Goal: Task Accomplishment & Management: Use online tool/utility

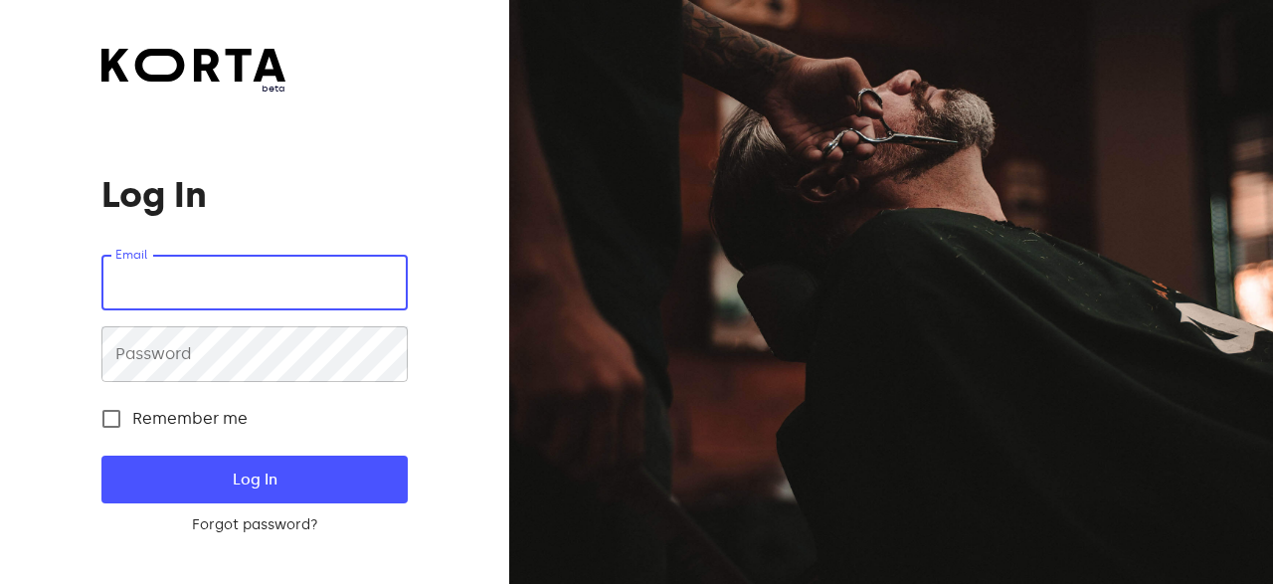
click at [267, 291] on input "email" at bounding box center [253, 283] width 305 height 56
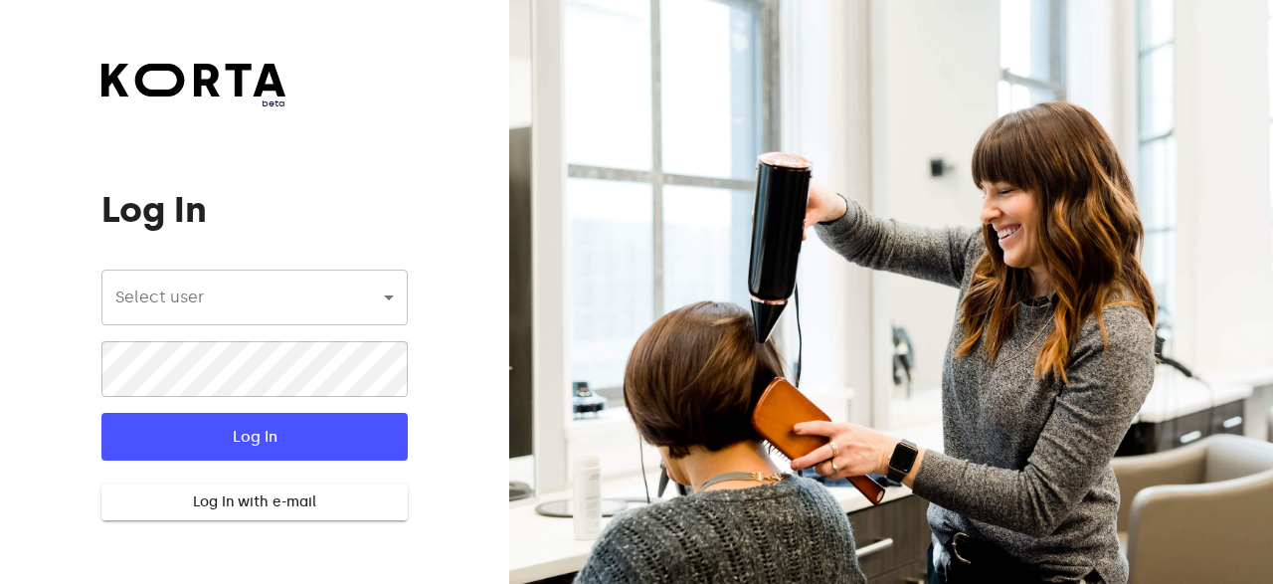
click at [302, 310] on body "beta Log In Select user ​ ​ ​ Log In Log In with e-mail Need an Account? Create…" at bounding box center [636, 292] width 1273 height 584
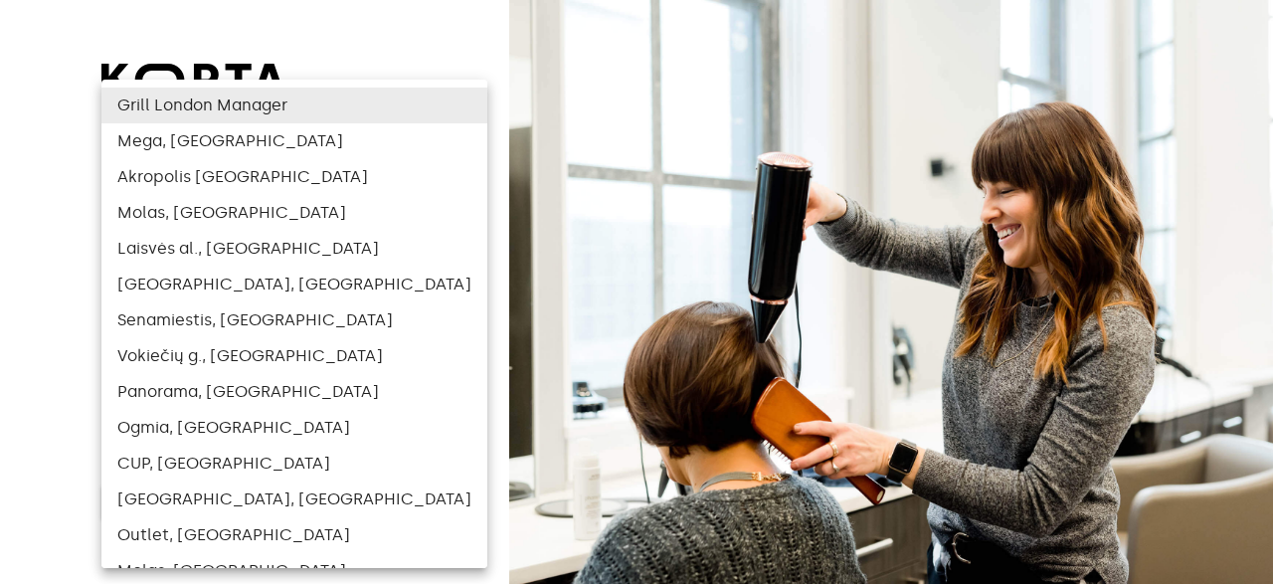
click at [53, 299] on div at bounding box center [636, 292] width 1273 height 584
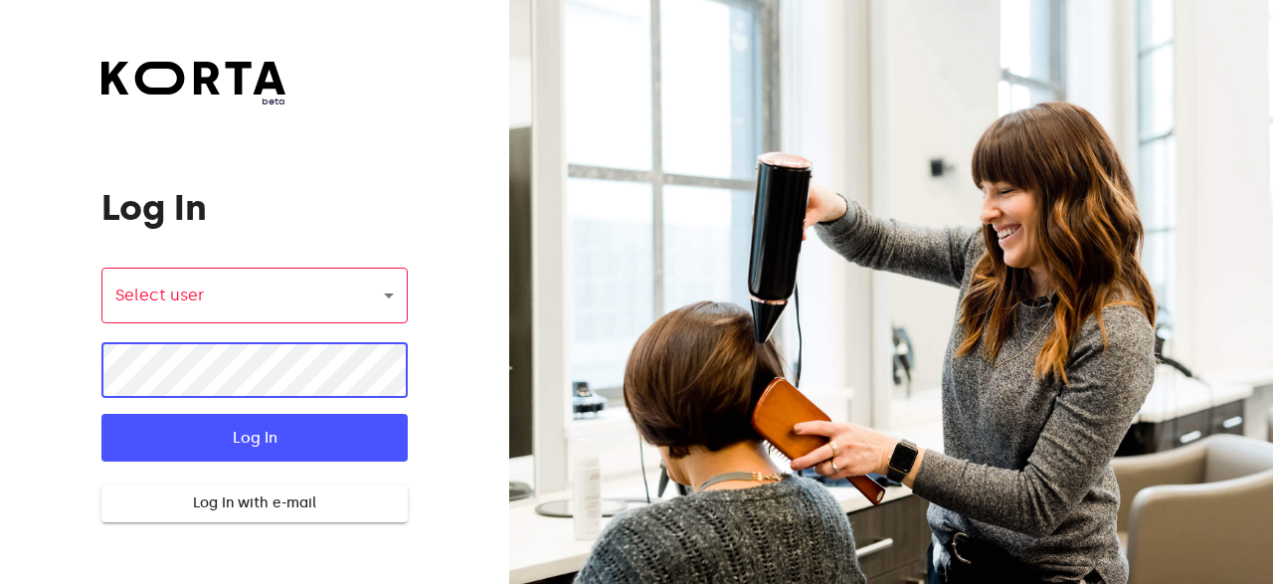
click at [251, 313] on body "beta Log In Select user ​ ​ ​ Log In Log In with e-mail Need an Account? Create…" at bounding box center [636, 292] width 1273 height 584
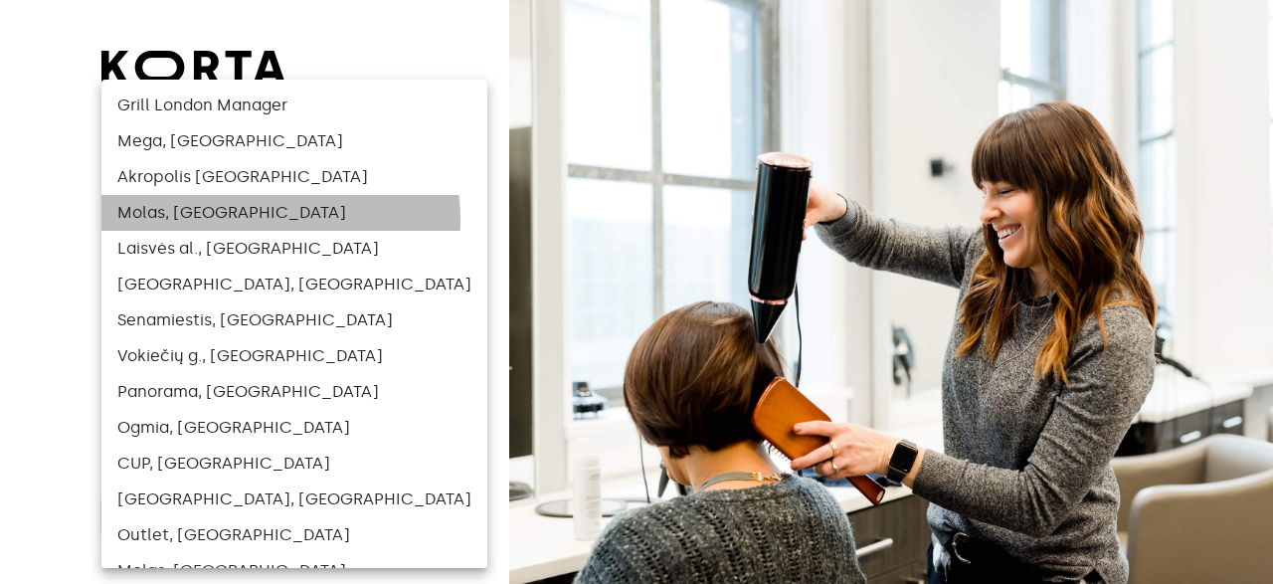
click at [279, 219] on li "Molas, Kaunas" at bounding box center [294, 213] width 386 height 36
type input "113"
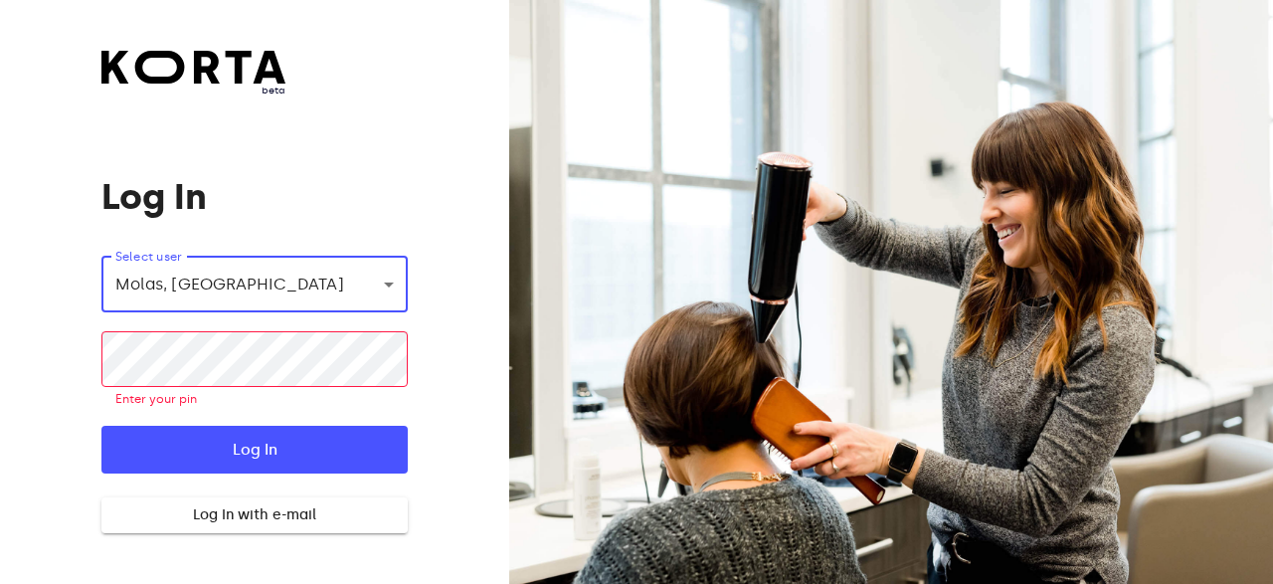
click at [235, 324] on form "Select user Molas, Kaunas 113 ​ ​ Enter your pin Log In Log In with e-mail" at bounding box center [253, 395] width 305 height 276
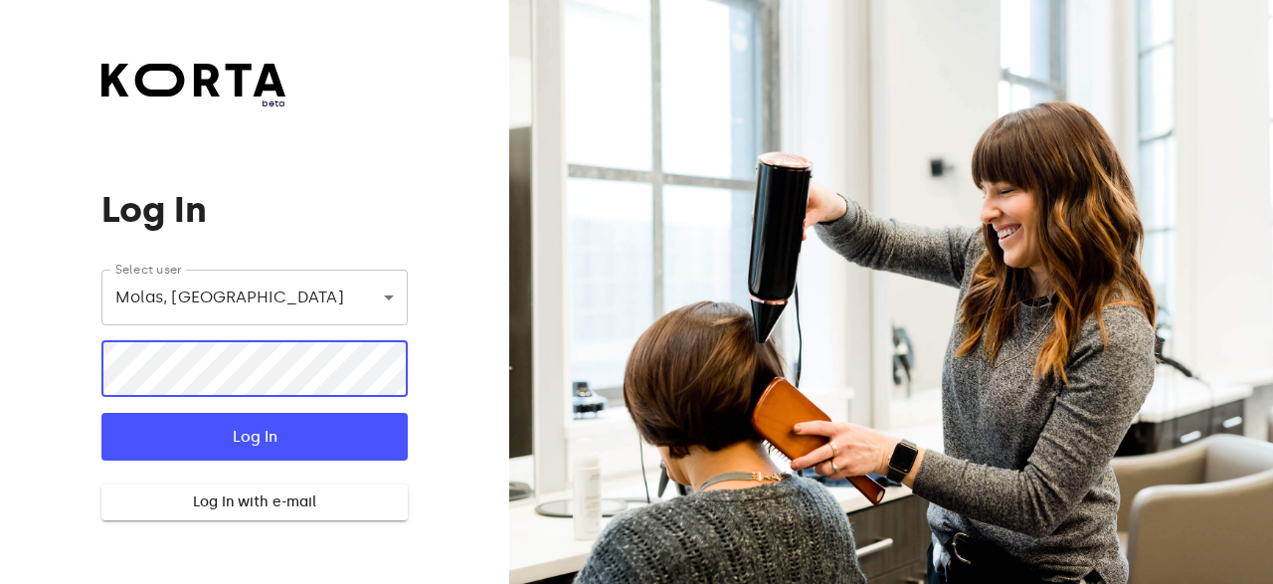
click at [101, 413] on button "Log In" at bounding box center [253, 437] width 305 height 48
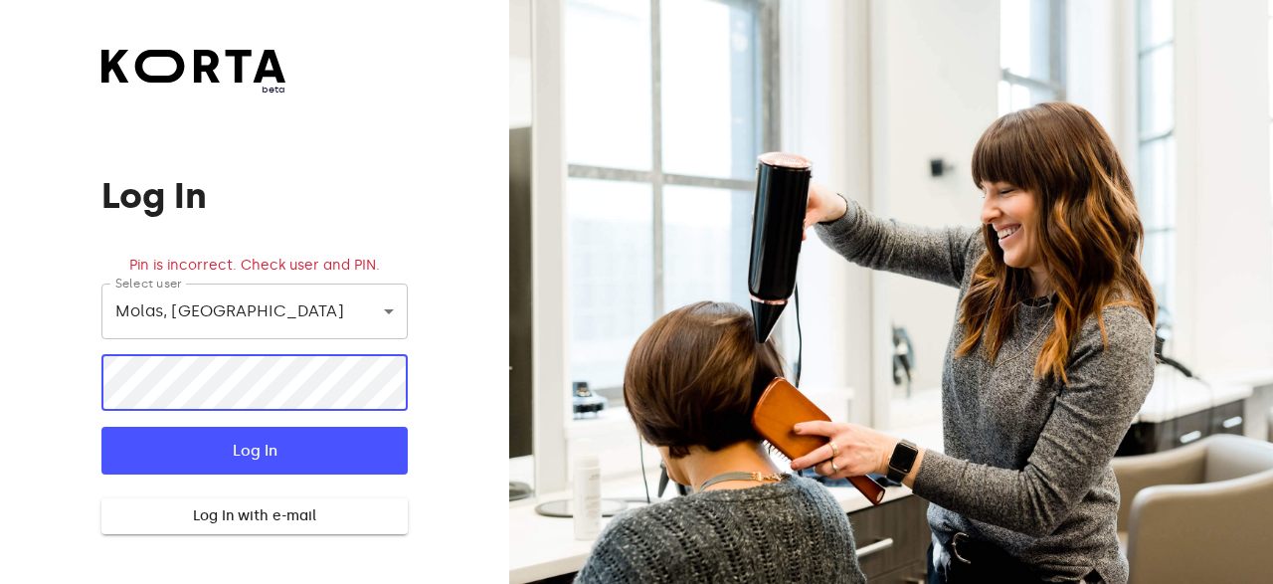
click at [101, 427] on button "Log In" at bounding box center [253, 451] width 305 height 48
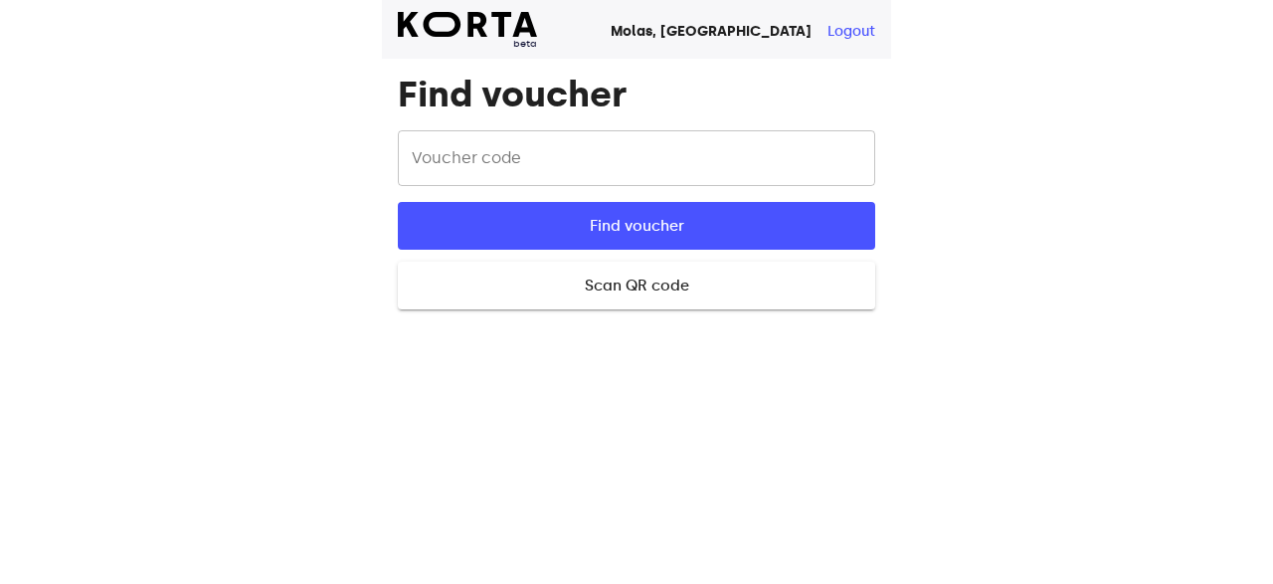
click at [527, 173] on input "text" at bounding box center [636, 158] width 477 height 56
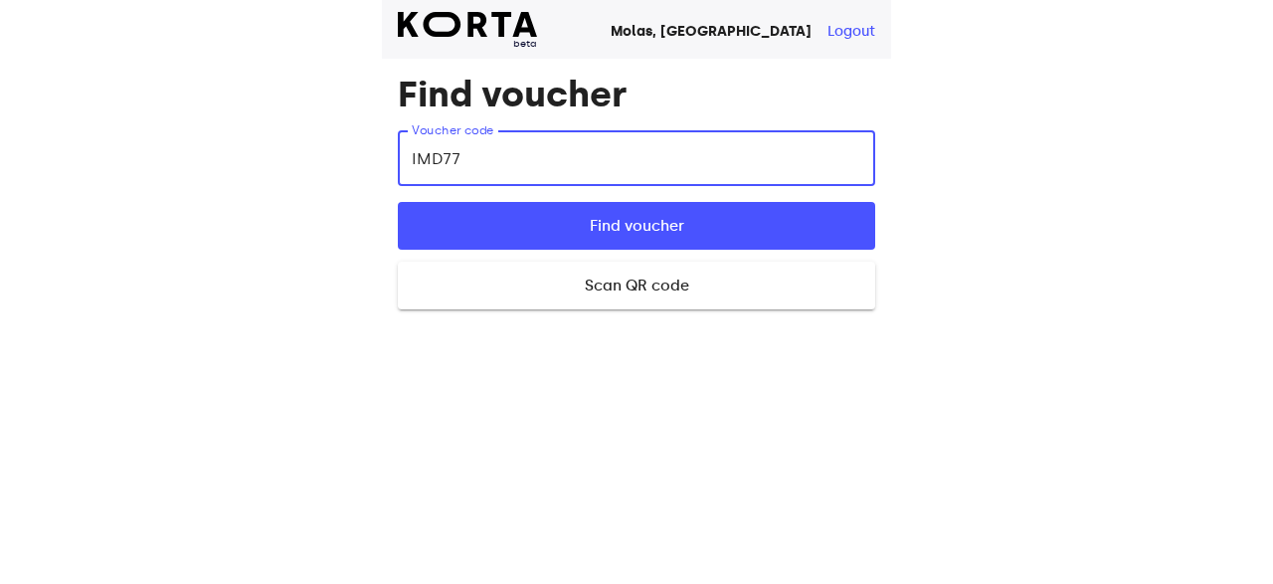
type input "IMD77"
click at [398, 202] on button "Find voucher" at bounding box center [636, 226] width 477 height 48
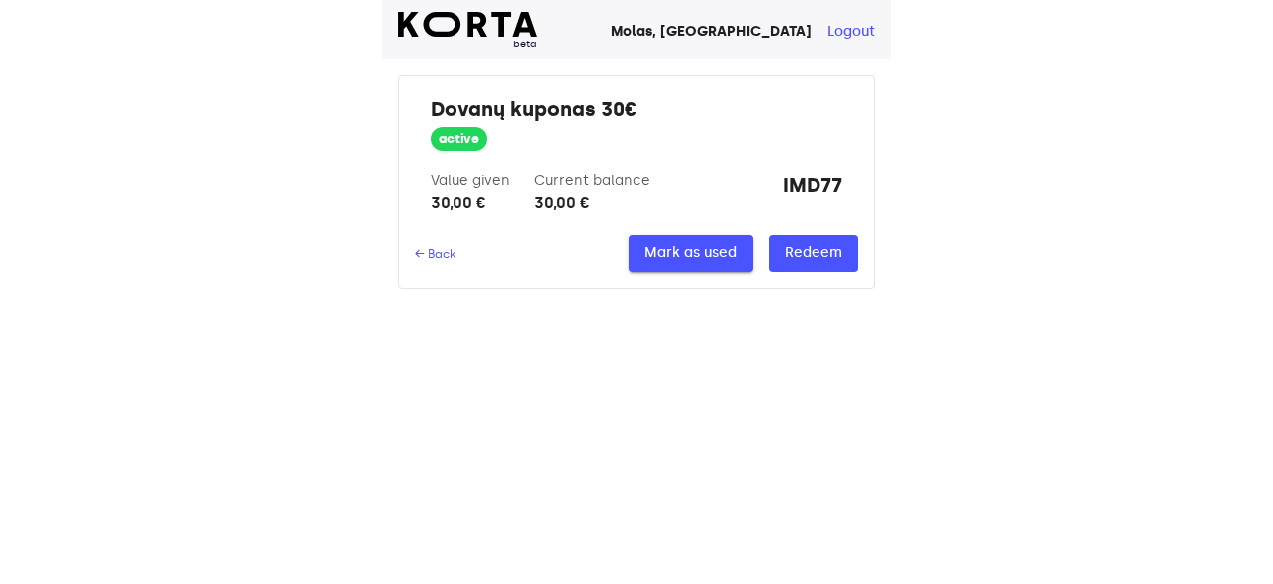
click at [653, 258] on span "Mark as used" at bounding box center [690, 253] width 92 height 25
